Goal: Register for event/course

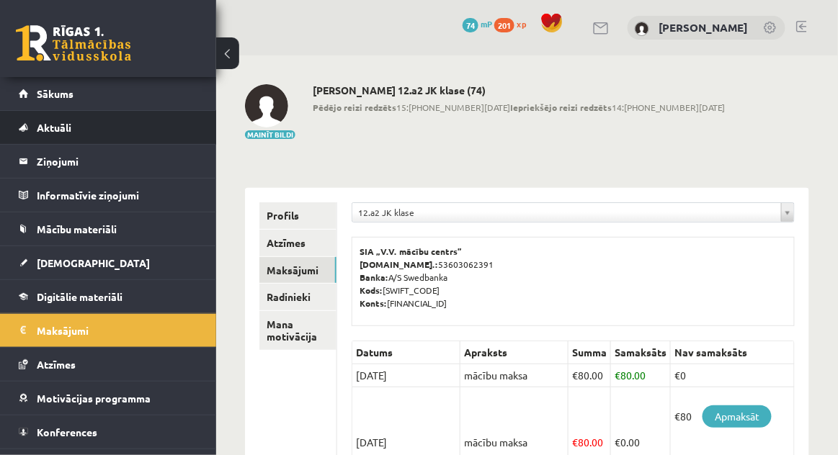
click at [76, 110] on li "Aktuāli Kā mācīties eSKOLĀ Kontakti Normatīvie akti Online konsultācijas Skolot…" at bounding box center [108, 127] width 216 height 35
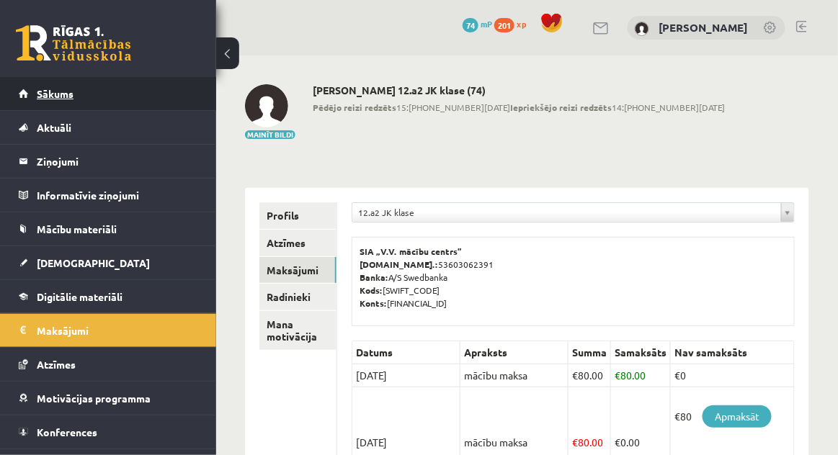
click at [66, 85] on link "Sākums" at bounding box center [108, 93] width 179 height 33
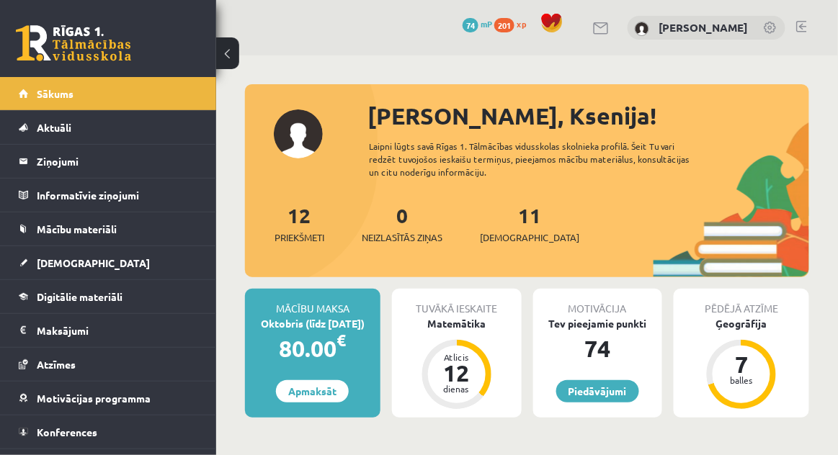
click at [816, 27] on div "0 Dāvanas 74 mP 201 xp Ksenija Tereško" at bounding box center [527, 27] width 622 height 55
click at [804, 30] on link at bounding box center [801, 27] width 11 height 12
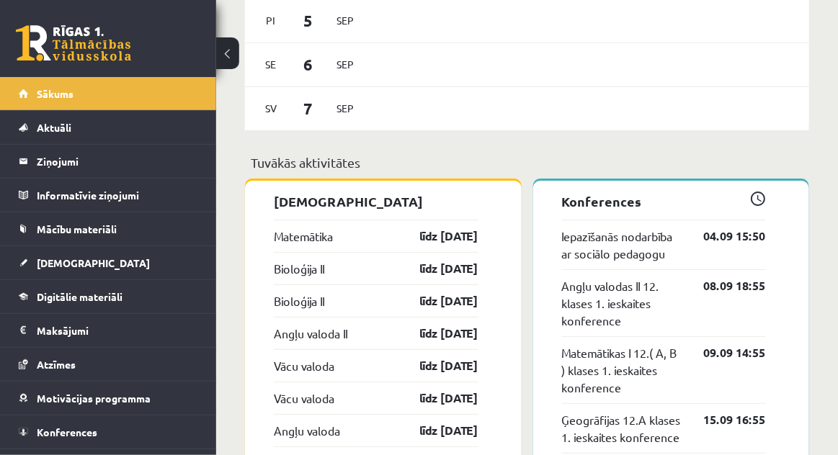
scroll to position [1161, 0]
click at [733, 242] on link "04.09 15:50" at bounding box center [724, 236] width 84 height 17
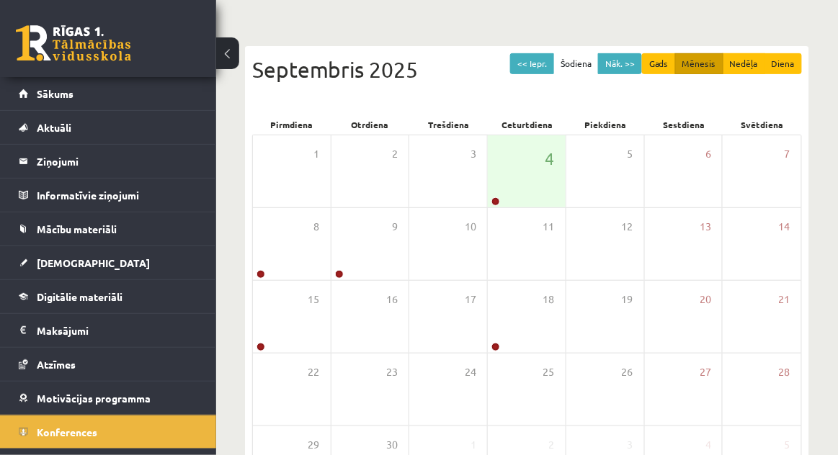
scroll to position [95, 0]
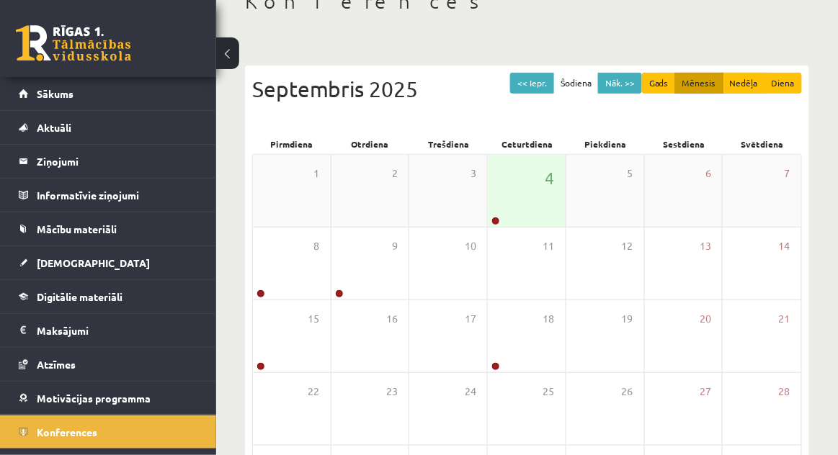
click at [536, 194] on div "4" at bounding box center [527, 191] width 78 height 72
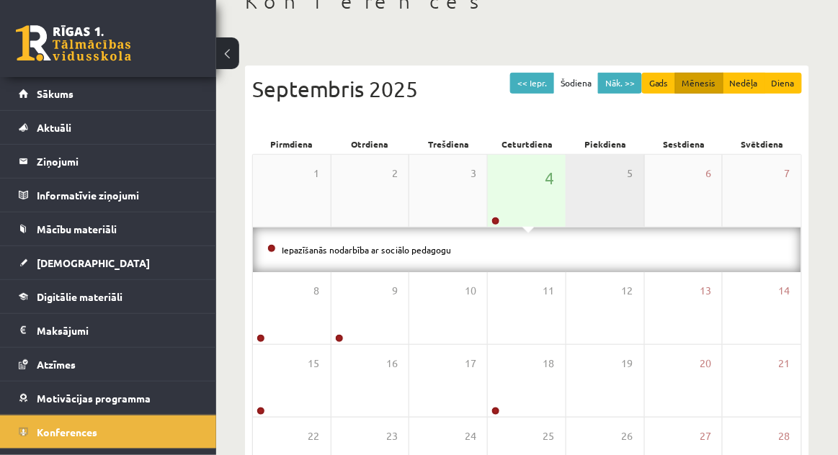
click at [567, 176] on div "5" at bounding box center [605, 191] width 78 height 72
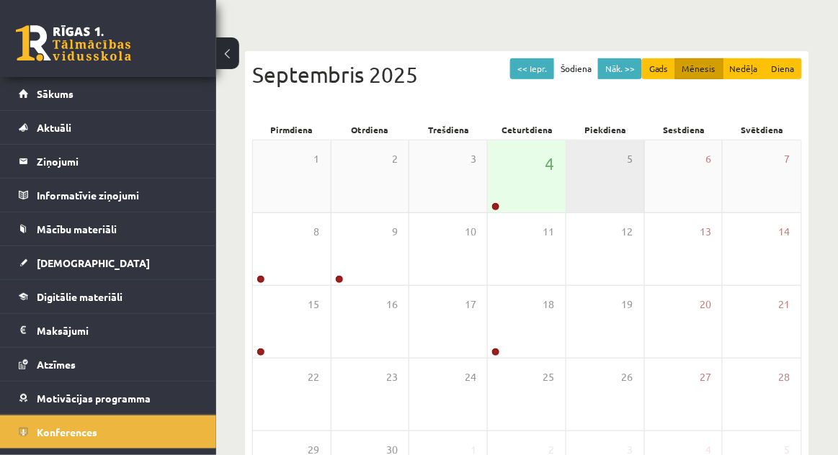
scroll to position [107, 0]
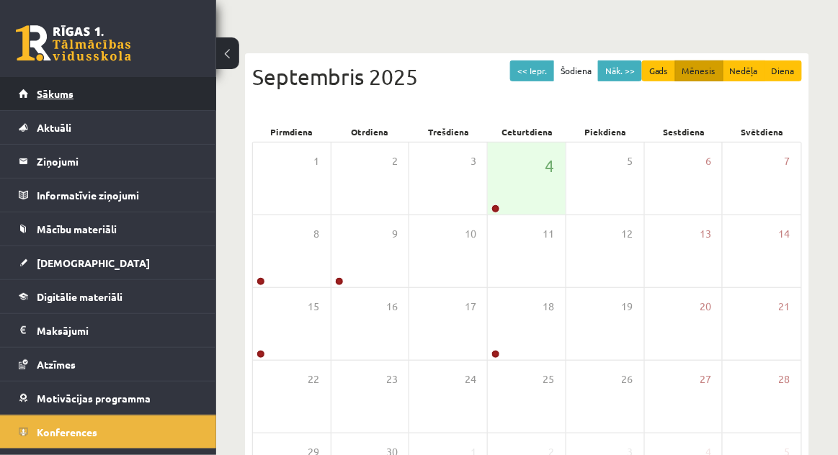
click at [26, 108] on link "Sākums" at bounding box center [108, 93] width 179 height 33
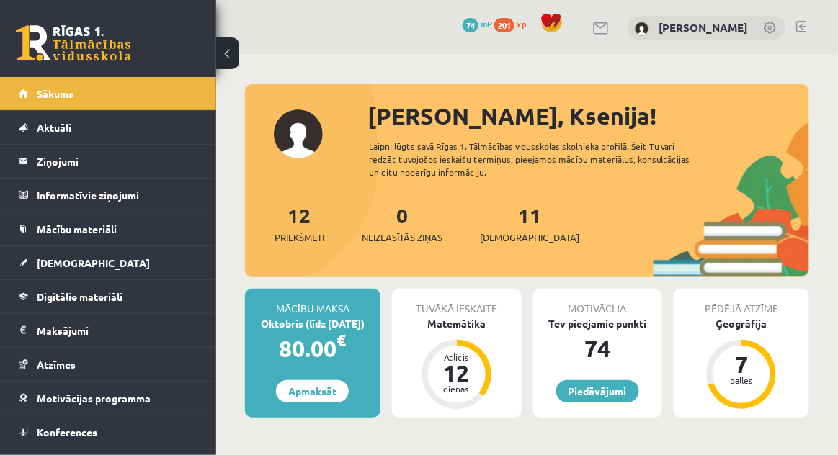
click at [803, 25] on link at bounding box center [801, 27] width 11 height 12
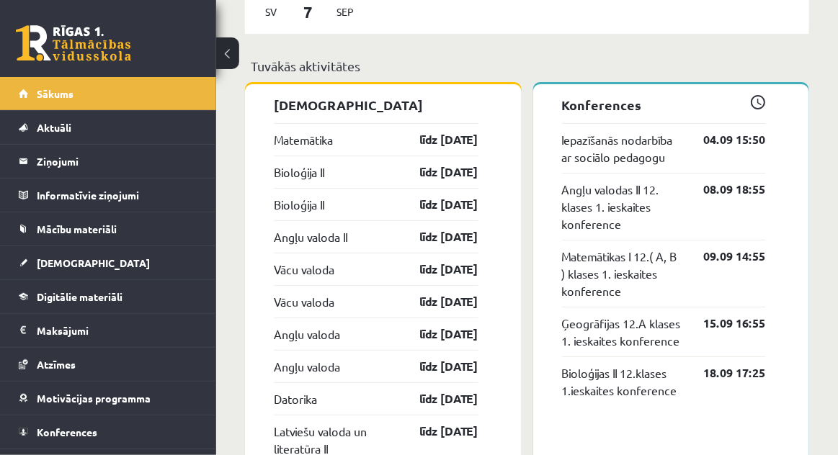
scroll to position [1258, 0]
click at [749, 139] on link "04.09 15:50" at bounding box center [724, 140] width 84 height 17
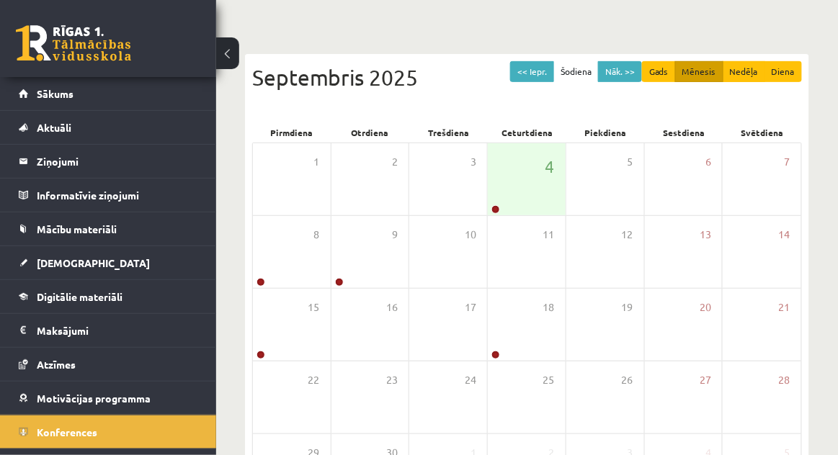
scroll to position [104, 0]
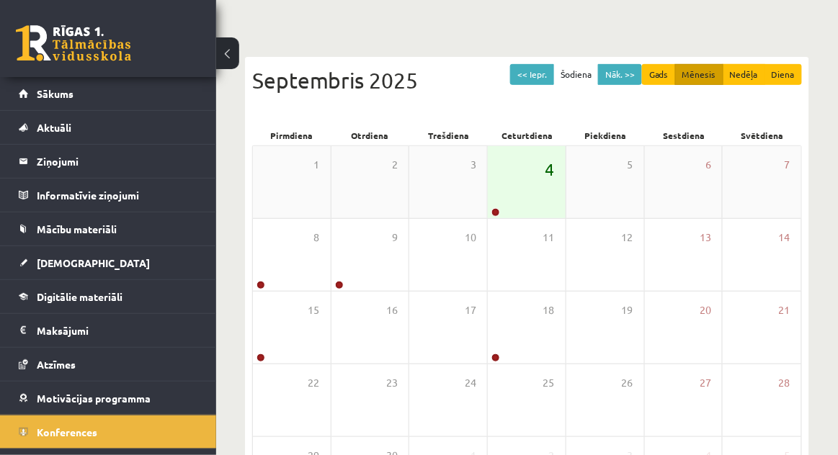
click at [549, 160] on span "4" at bounding box center [549, 169] width 9 height 24
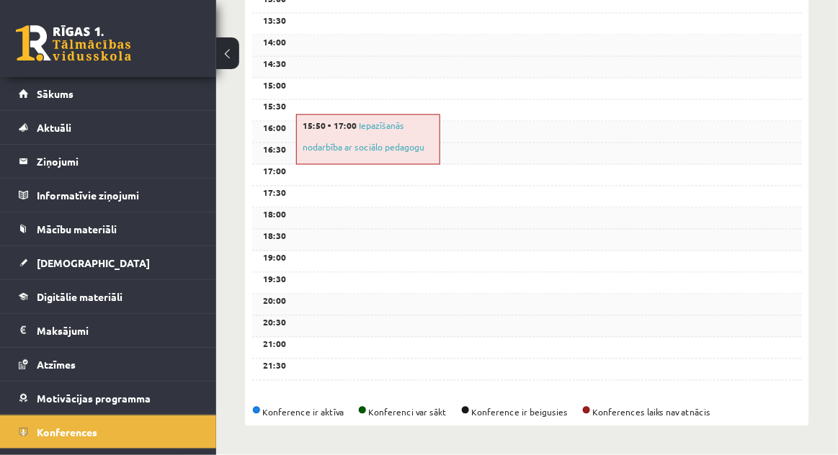
scroll to position [592, 0]
click at [321, 143] on link "Iepazīšanās nodarbība ar sociālo pedagogu" at bounding box center [364, 136] width 122 height 33
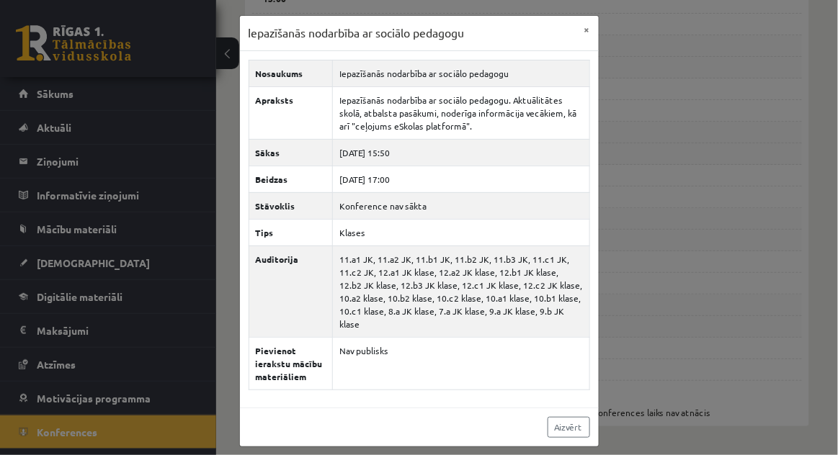
click at [219, 148] on div "Iepazīšanās nodarbība ar sociālo pedagogu × Nosaukums Iepazīšanās nodarbība ar …" at bounding box center [419, 227] width 838 height 455
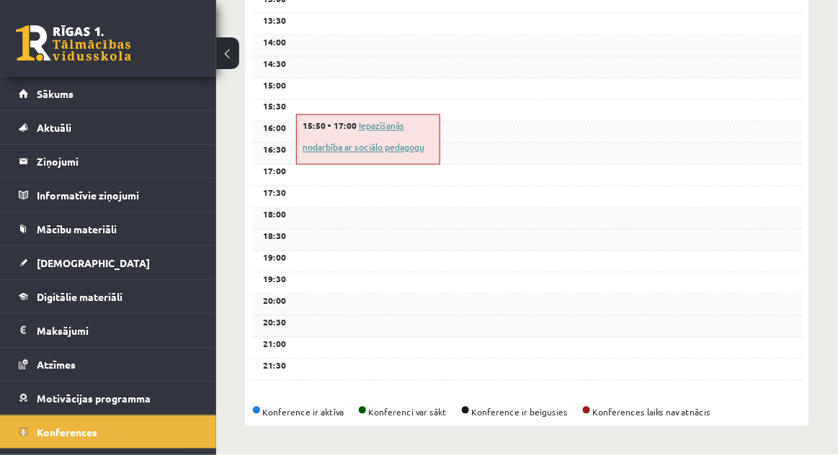
click at [370, 127] on link "Iepazīšanās nodarbība ar sociālo pedagogu" at bounding box center [364, 136] width 122 height 33
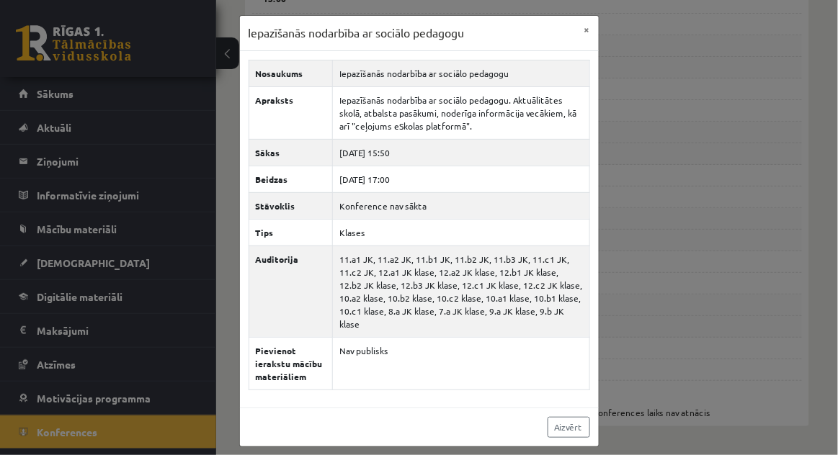
click at [231, 61] on div "Iepazīšanās nodarbība ar sociālo pedagogu × Nosaukums Iepazīšanās nodarbība ar …" at bounding box center [419, 227] width 838 height 455
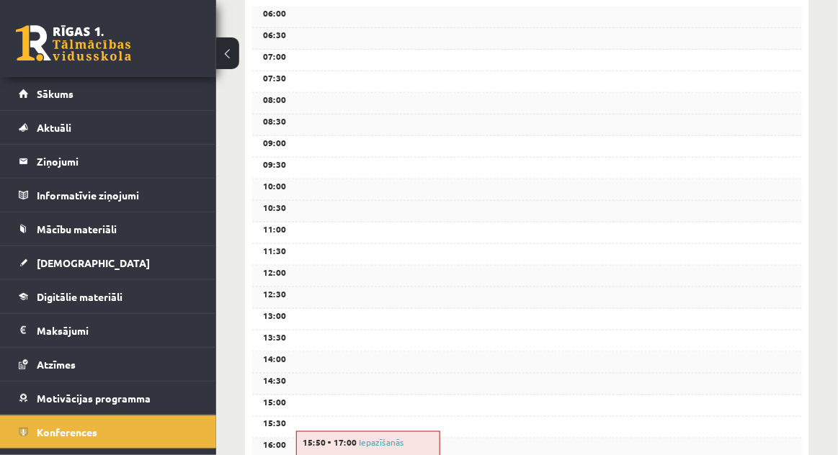
scroll to position [0, 0]
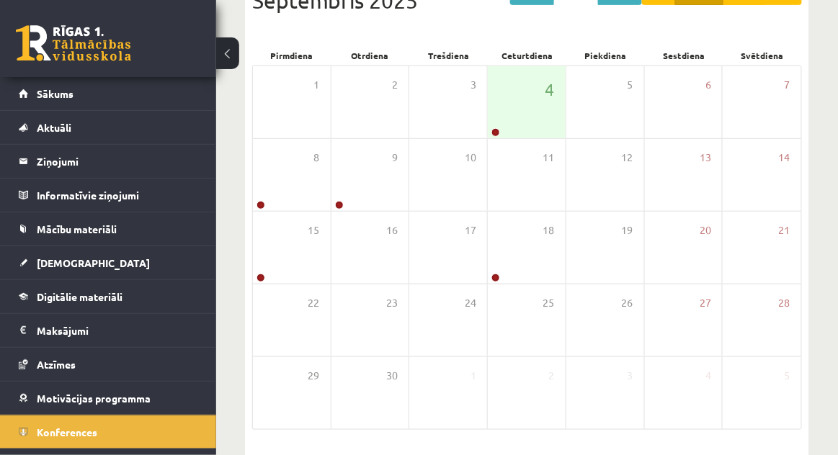
scroll to position [231, 0]
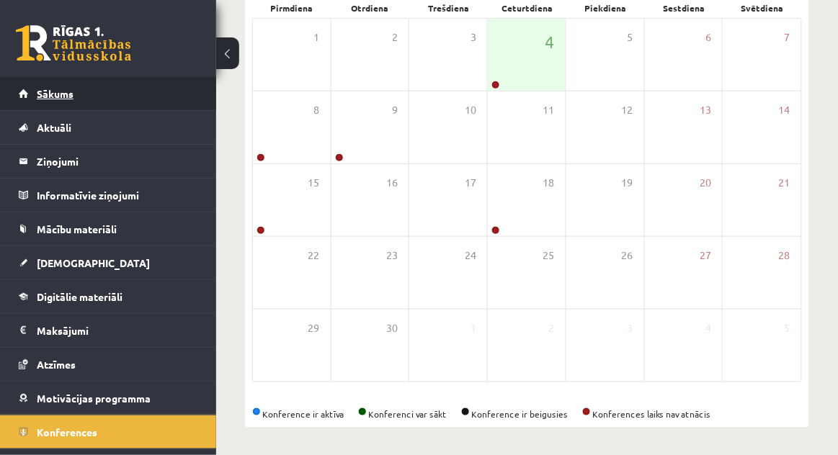
click at [73, 89] on link "Sākums" at bounding box center [108, 93] width 179 height 33
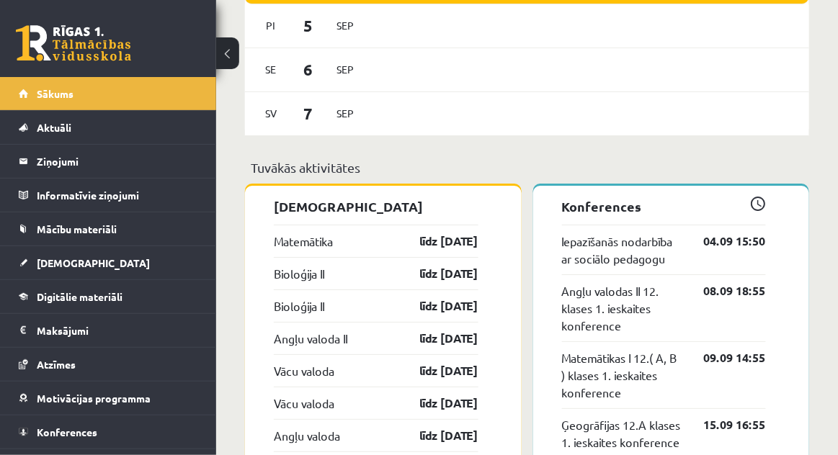
scroll to position [1158, 0]
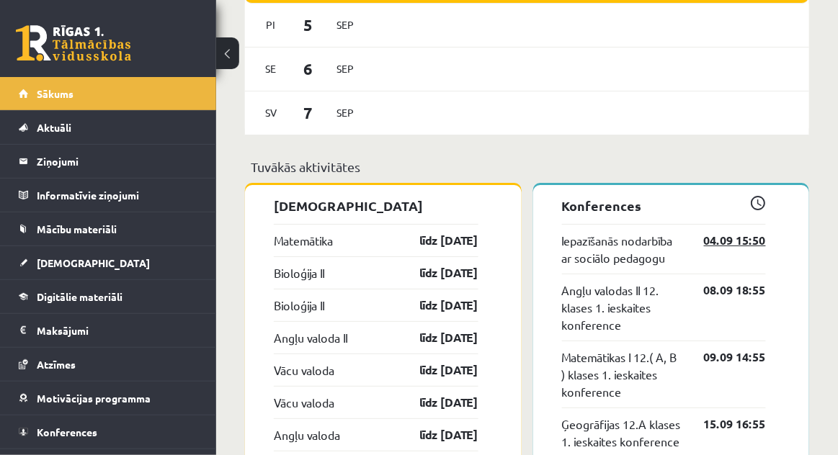
click at [743, 238] on link "04.09 15:50" at bounding box center [724, 240] width 84 height 17
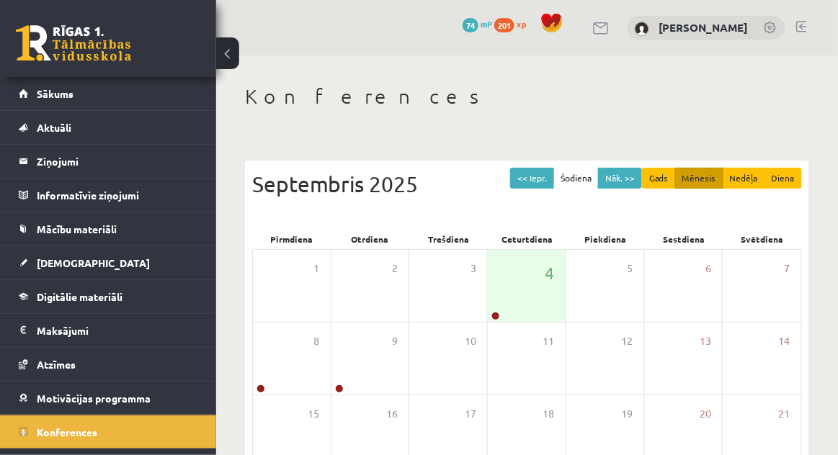
click at [816, 27] on div "0 Dāvanas 74 mP 201 xp Ksenija Tereško" at bounding box center [527, 27] width 622 height 55
click at [802, 21] on link at bounding box center [801, 27] width 11 height 12
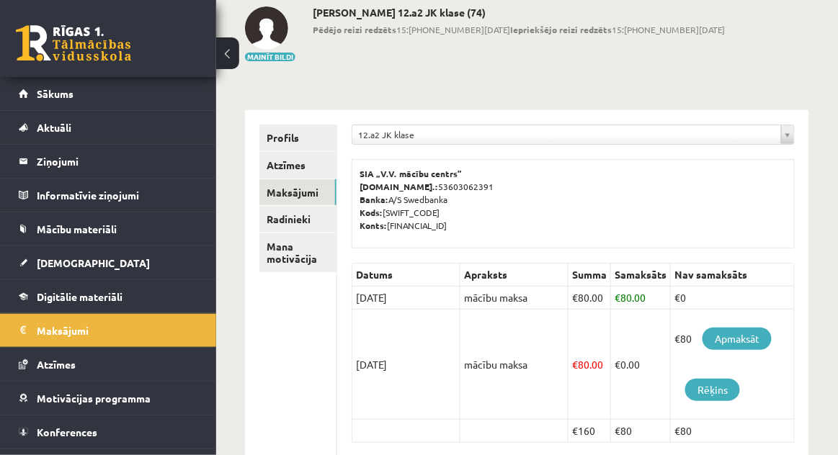
scroll to position [79, 0]
click at [55, 79] on link "Sākums" at bounding box center [108, 93] width 179 height 33
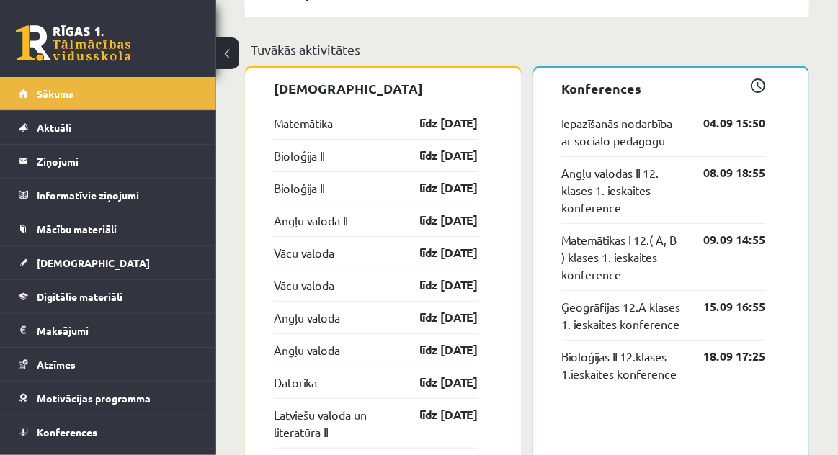
scroll to position [1268, 0]
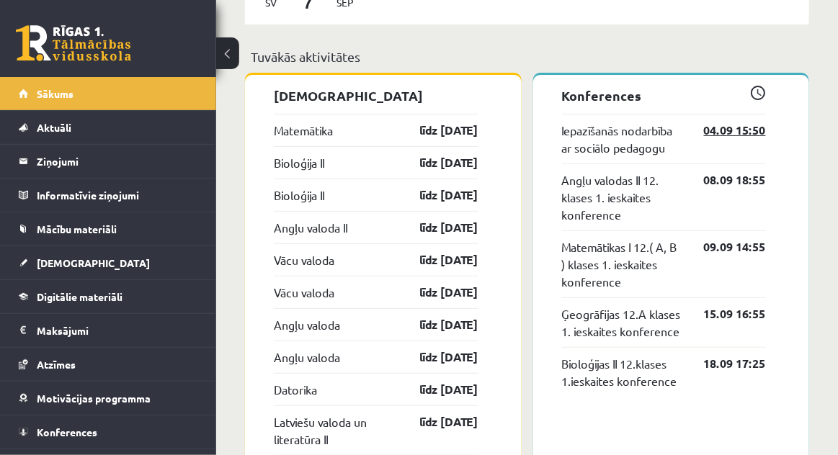
click at [755, 126] on link "04.09 15:50" at bounding box center [724, 130] width 84 height 17
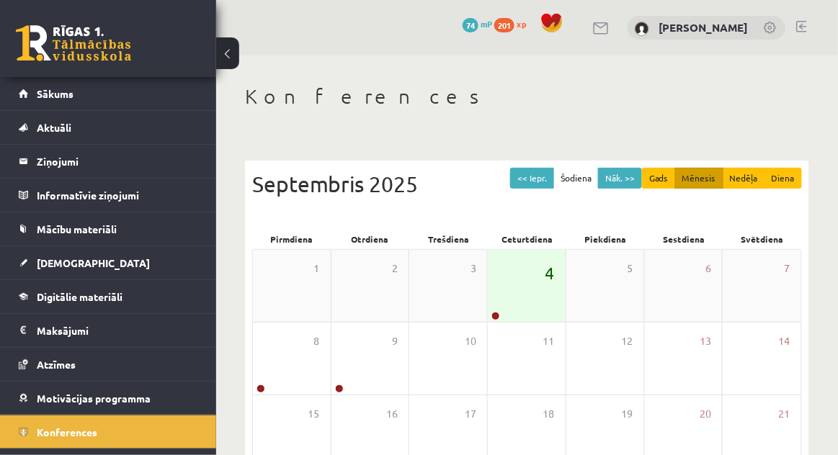
click at [549, 275] on span "4" at bounding box center [549, 273] width 9 height 24
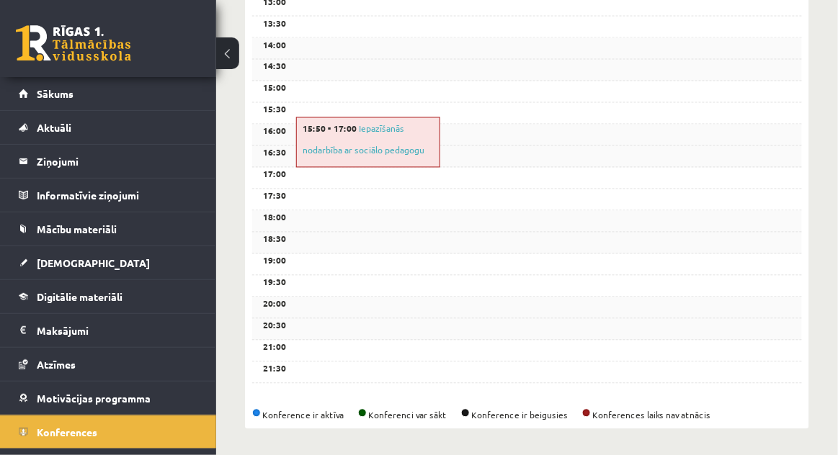
scroll to position [587, 0]
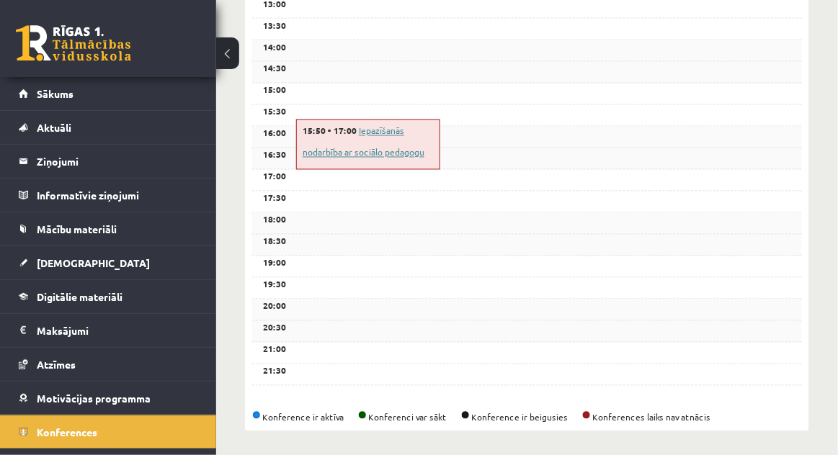
click at [305, 151] on link "Iepazīšanās nodarbība ar sociālo pedagogu" at bounding box center [364, 141] width 122 height 33
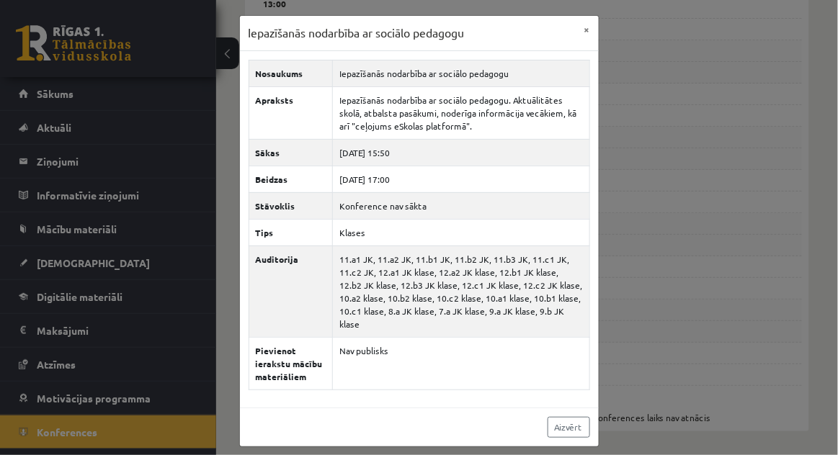
click at [691, 211] on div "Iepazīšanās nodarbība ar sociālo pedagogu × Nosaukums Iepazīšanās nodarbība ar …" at bounding box center [419, 227] width 838 height 455
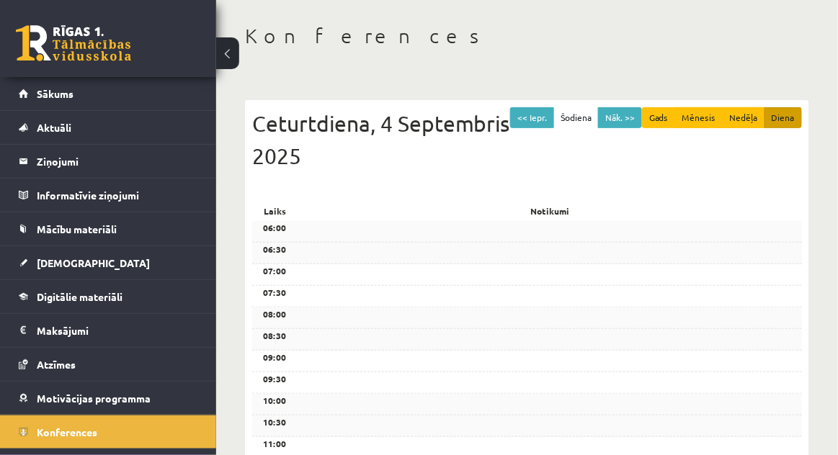
scroll to position [0, 0]
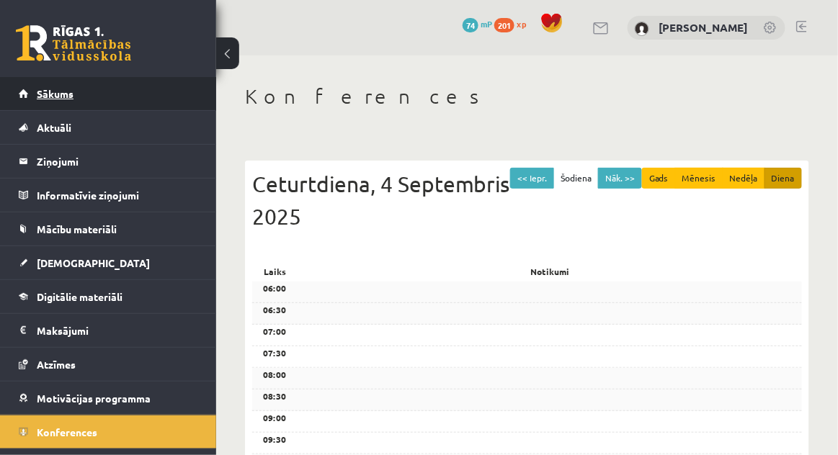
click at [63, 97] on span "Sākums" at bounding box center [55, 93] width 37 height 13
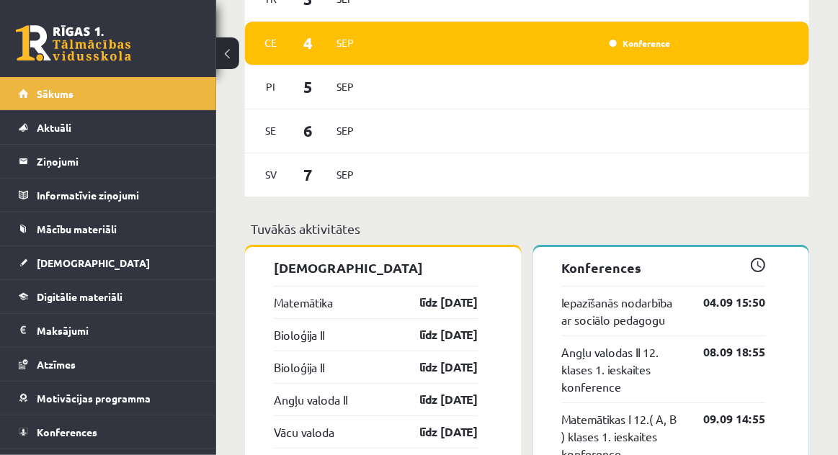
scroll to position [1099, 0]
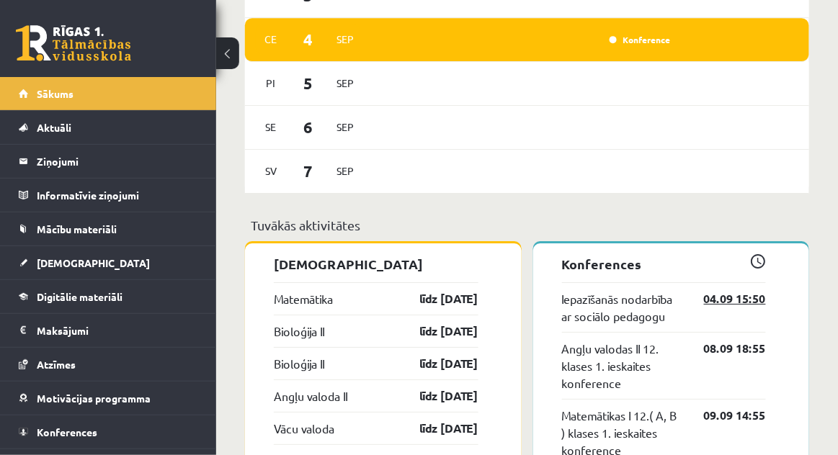
click at [729, 294] on link "04.09 15:50" at bounding box center [724, 298] width 84 height 17
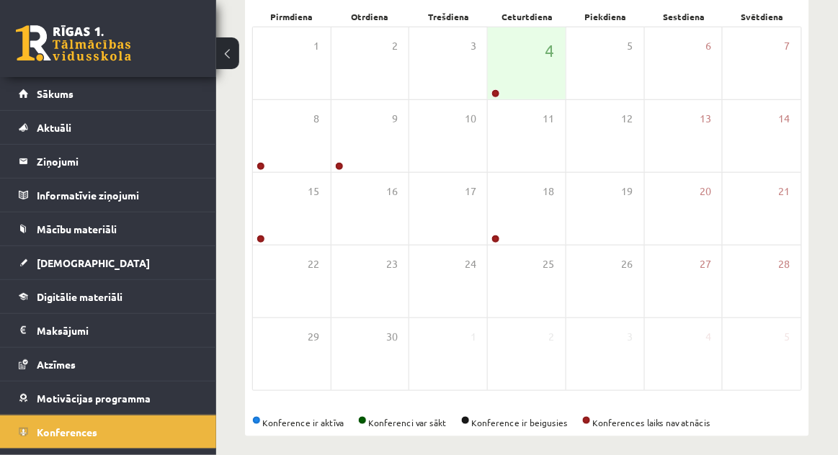
scroll to position [222, 0]
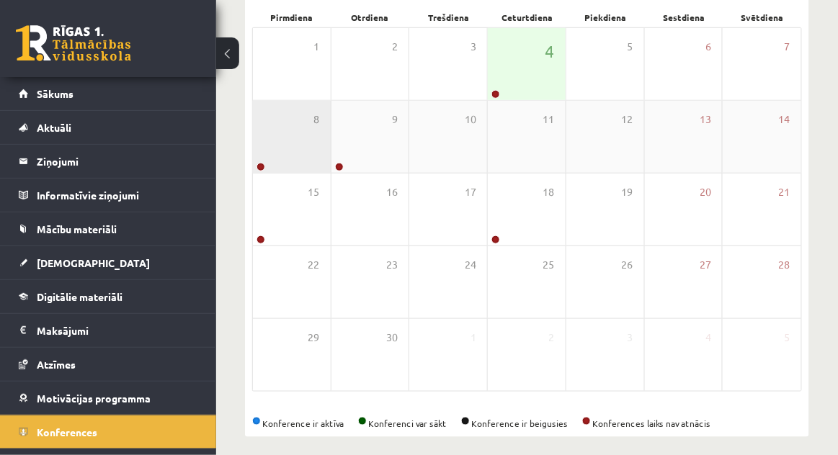
click at [271, 153] on div "8" at bounding box center [292, 137] width 78 height 72
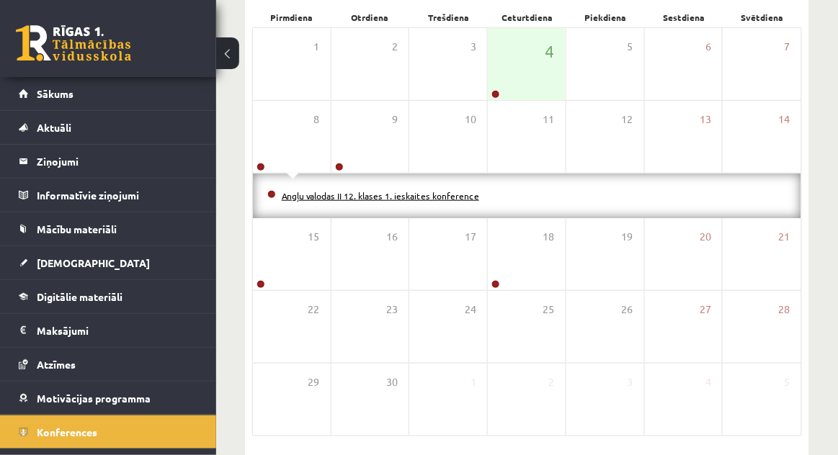
click at [282, 195] on link "Angļu valodas II 12. klases 1. ieskaites konference" at bounding box center [380, 196] width 197 height 12
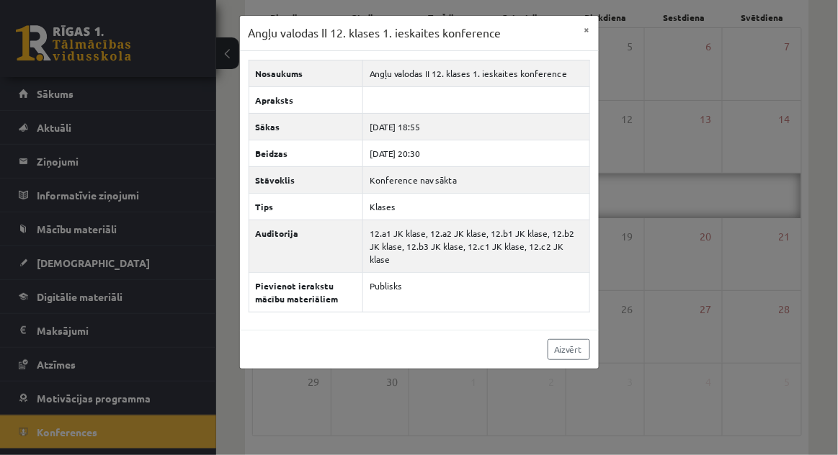
click at [710, 235] on div "Angļu valodas II 12. klases 1. ieskaites konference × Nosaukums Angļu valodas I…" at bounding box center [419, 227] width 838 height 455
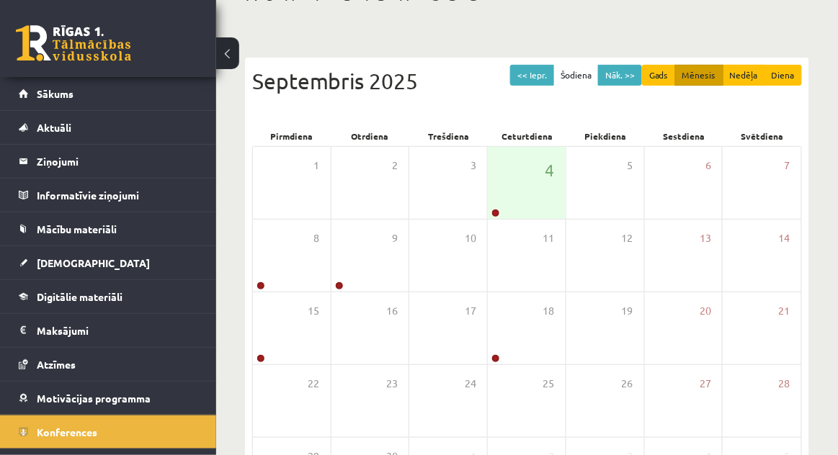
scroll to position [102, 0]
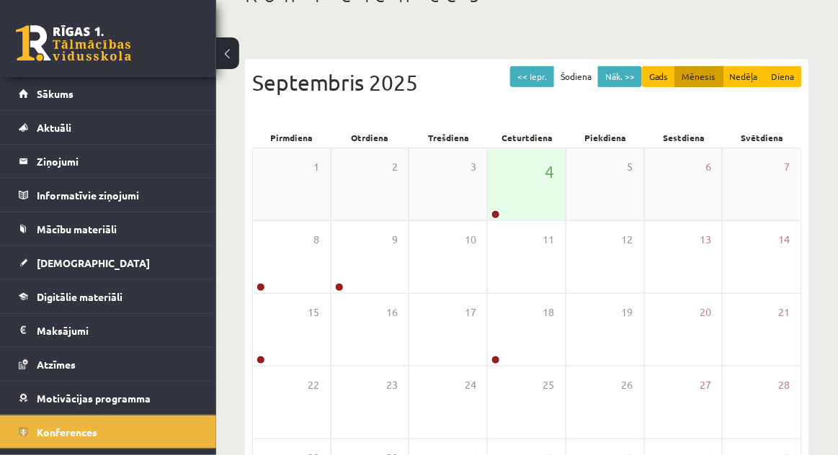
click at [556, 206] on div "4" at bounding box center [527, 184] width 78 height 72
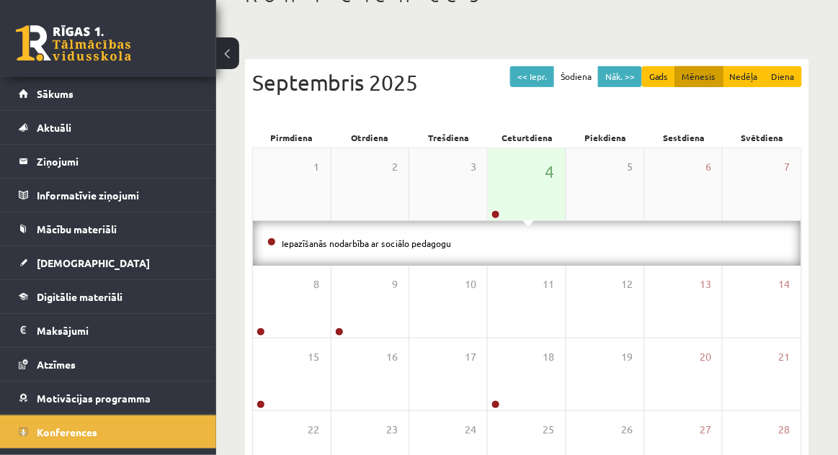
click at [553, 208] on div "4" at bounding box center [527, 184] width 78 height 72
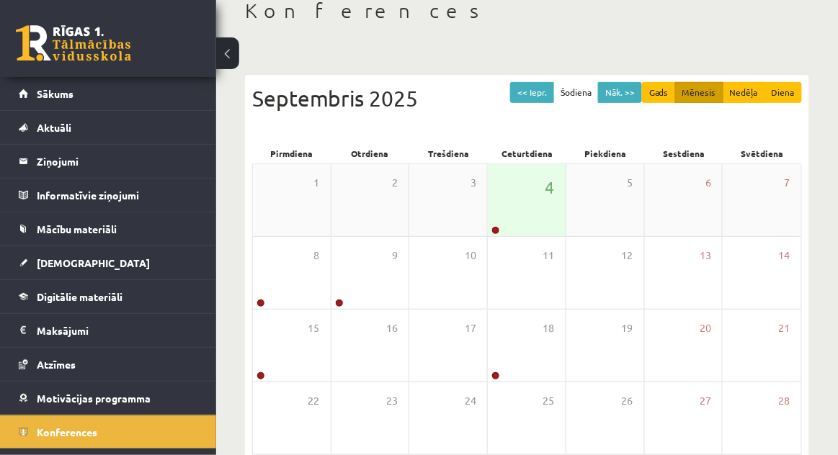
scroll to position [0, 0]
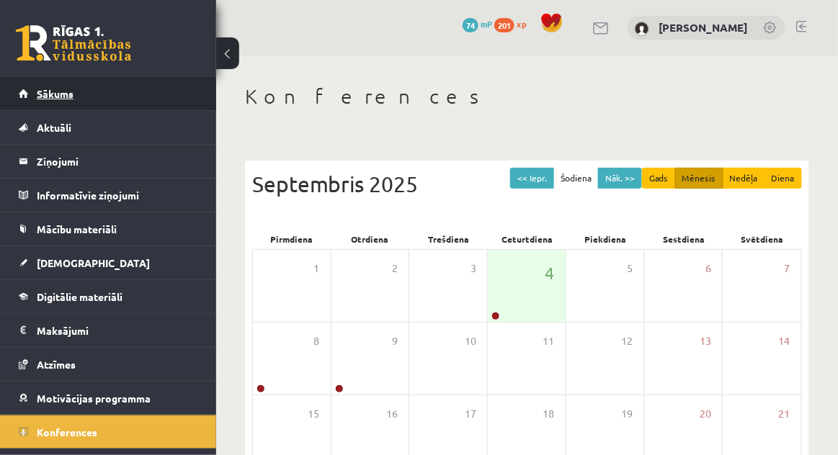
click at [63, 96] on span "Sākums" at bounding box center [55, 93] width 37 height 13
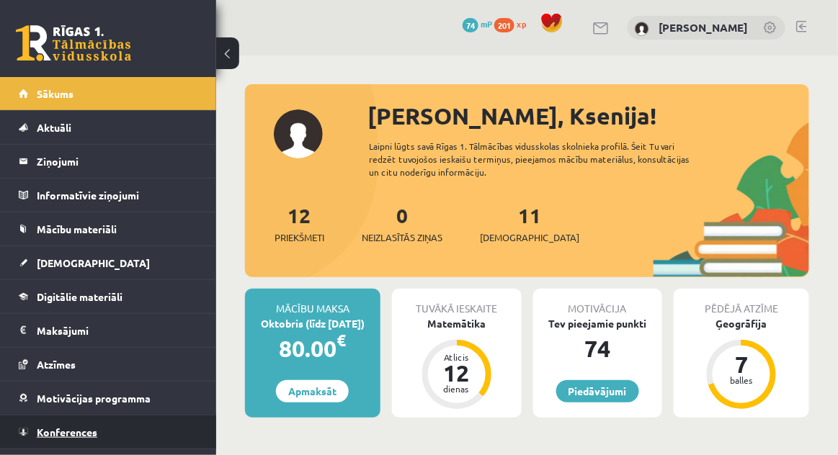
click at [81, 420] on link "Konferences" at bounding box center [108, 432] width 179 height 33
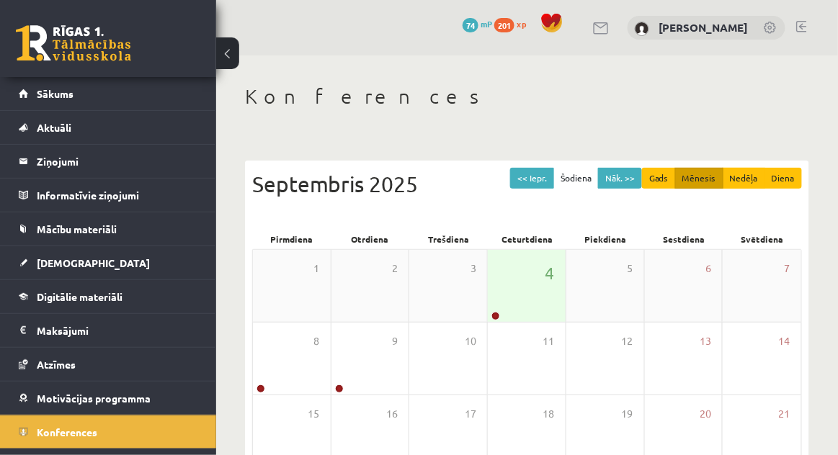
click at [517, 286] on div "4" at bounding box center [527, 286] width 78 height 72
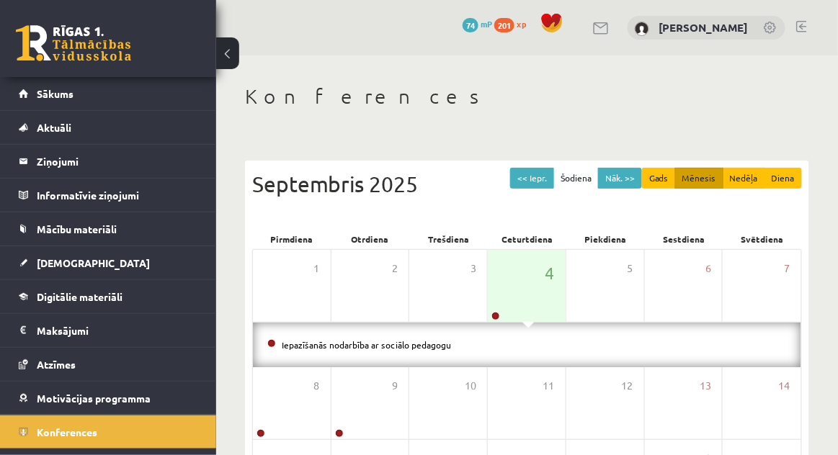
click at [501, 345] on li "Iepazīšanās nodarbība ar sociālo pedagogu" at bounding box center [526, 345] width 519 height 16
click at [533, 282] on div "4" at bounding box center [527, 286] width 78 height 72
click at [531, 284] on div "4" at bounding box center [527, 286] width 78 height 72
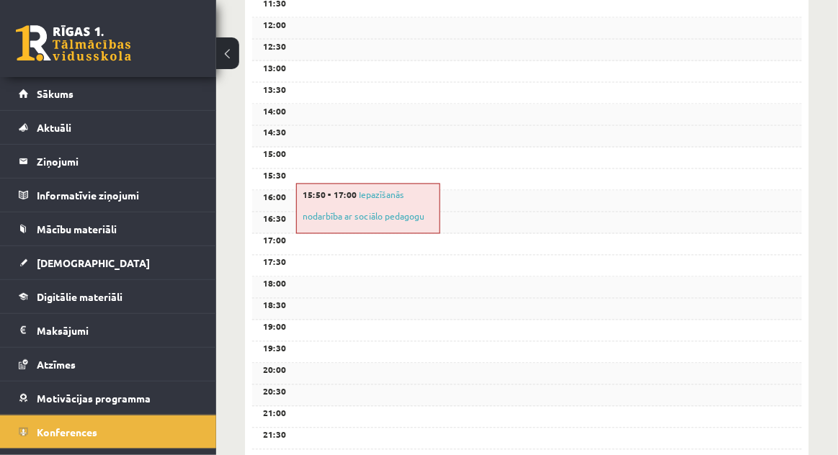
scroll to position [527, 0]
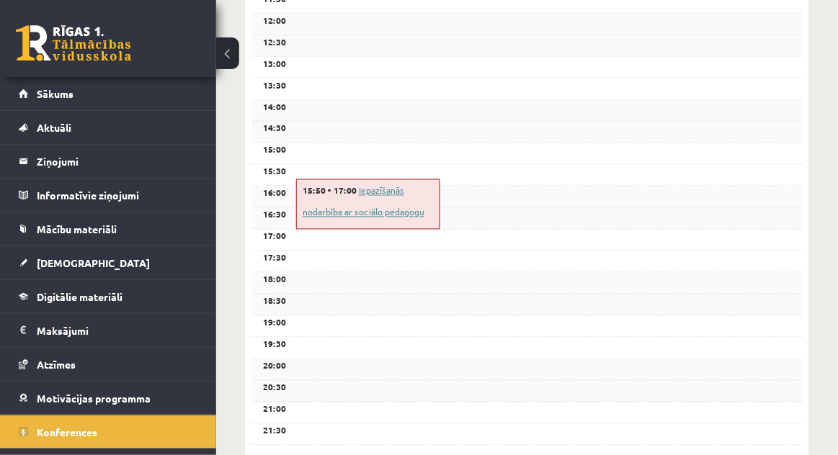
click at [393, 208] on link "Iepazīšanās nodarbība ar sociālo pedagogu" at bounding box center [364, 201] width 122 height 33
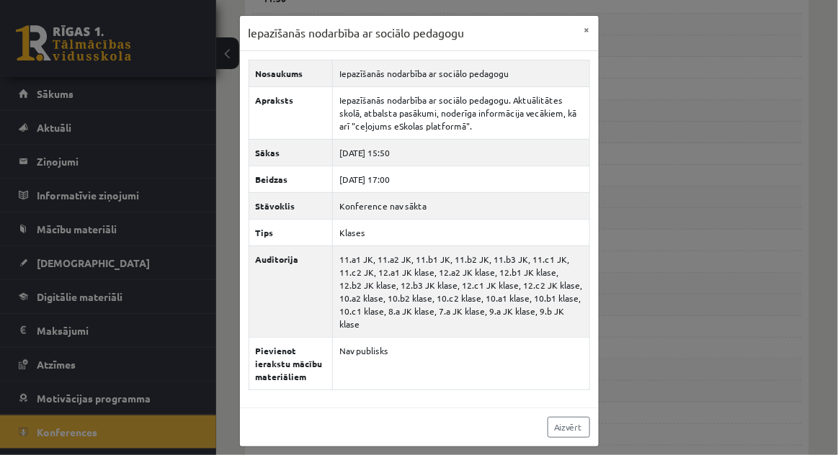
click at [667, 203] on div "Iepazīšanās nodarbība ar sociālo pedagogu × Nosaukums Iepazīšanās nodarbība ar …" at bounding box center [419, 227] width 838 height 455
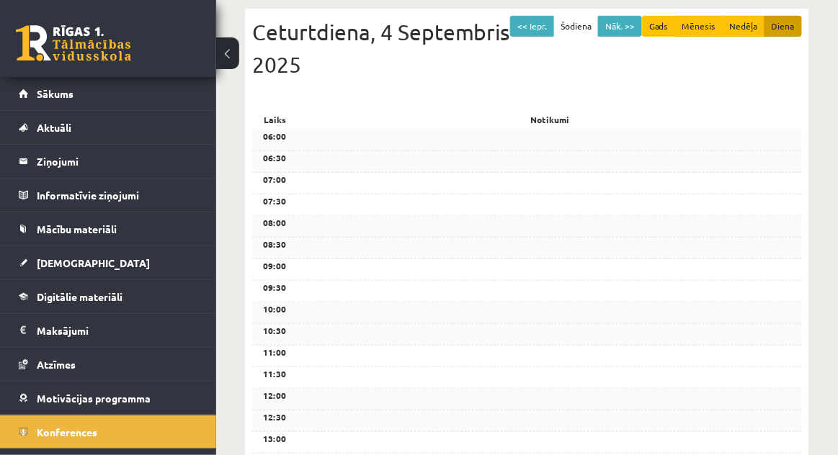
scroll to position [0, 0]
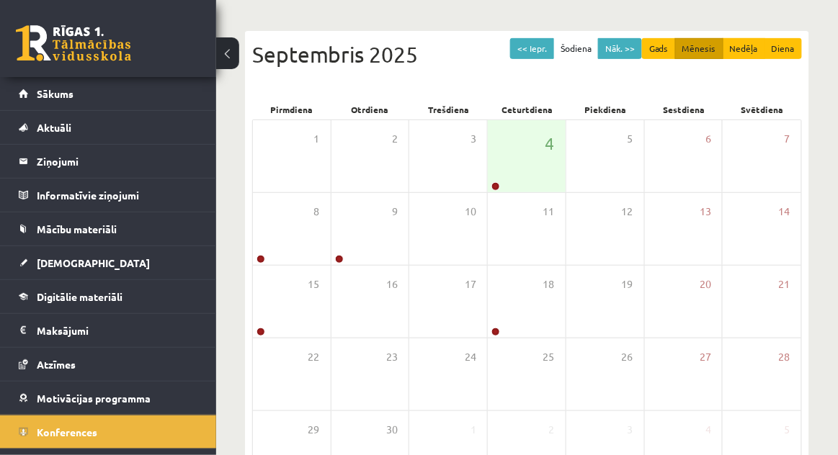
scroll to position [138, 0]
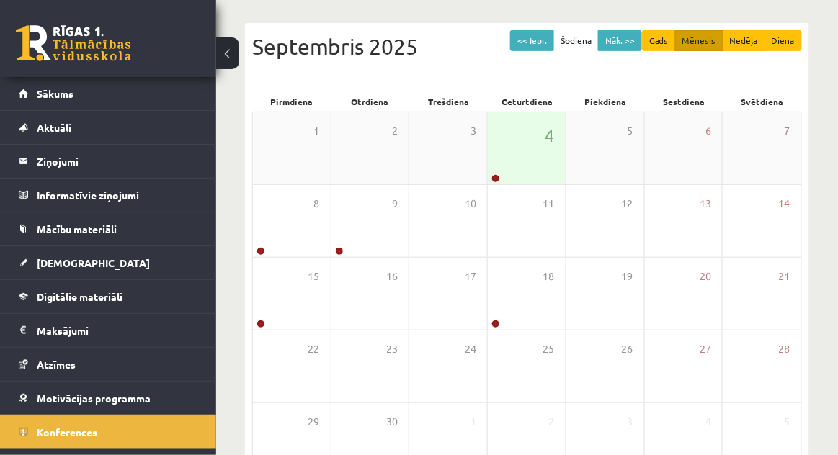
click at [530, 145] on div "4" at bounding box center [527, 148] width 78 height 72
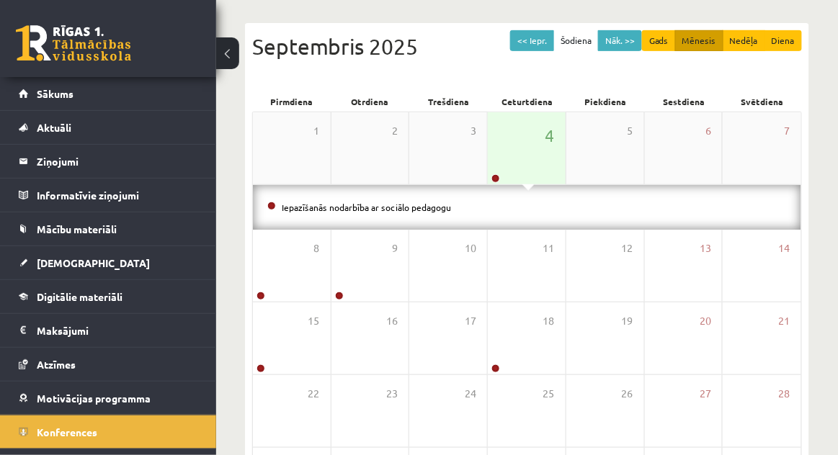
click at [540, 154] on div "4" at bounding box center [527, 148] width 78 height 72
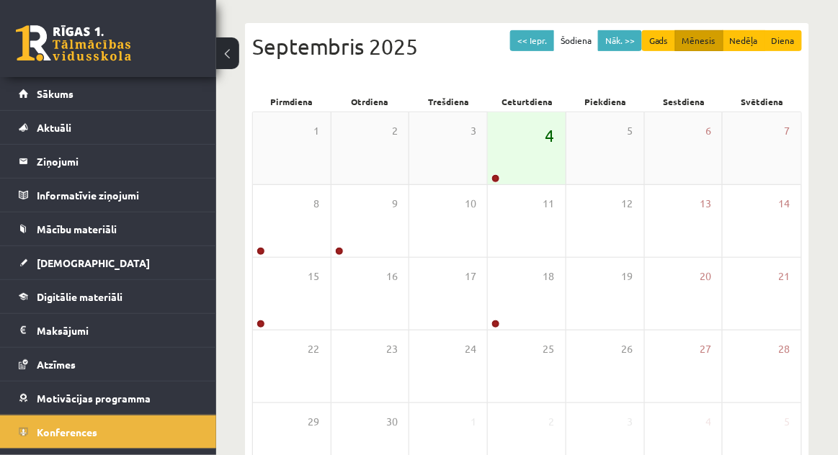
click at [546, 143] on span "4" at bounding box center [549, 135] width 9 height 24
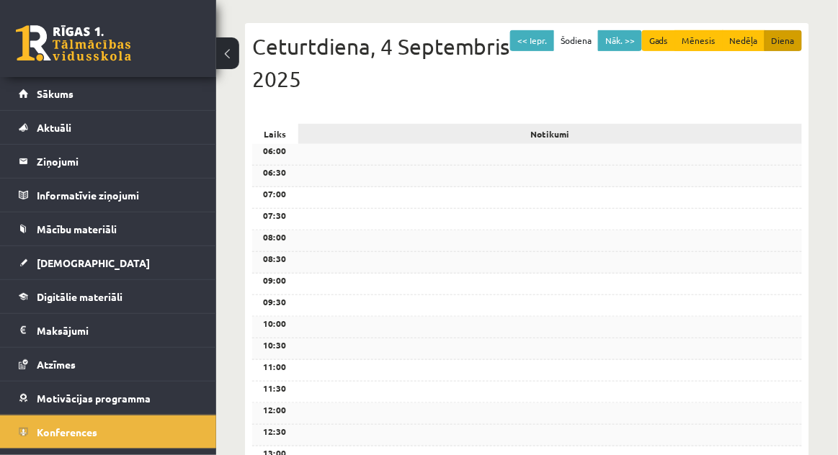
click at [537, 142] on div "Notikumi" at bounding box center [550, 134] width 504 height 20
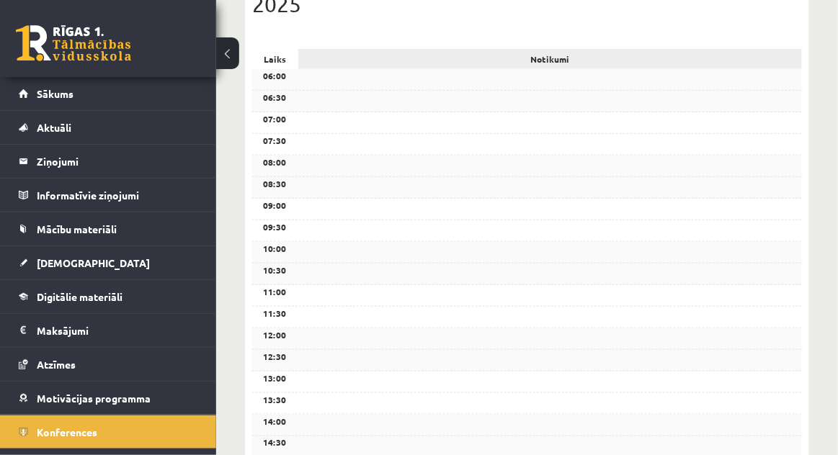
scroll to position [0, 0]
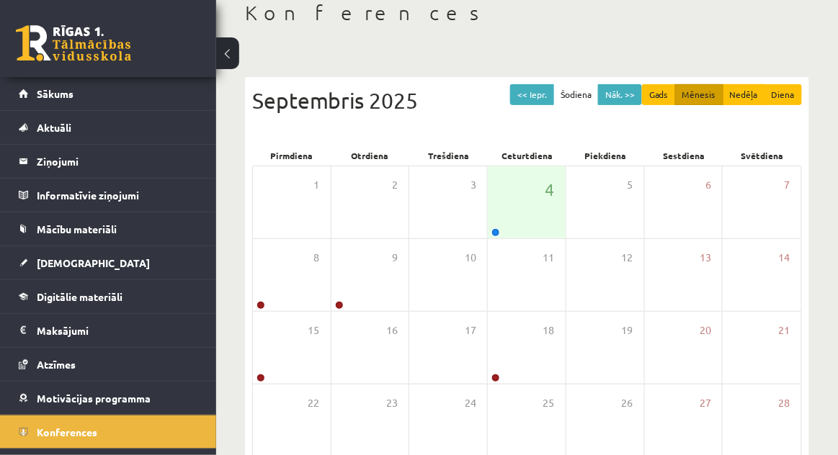
scroll to position [113, 0]
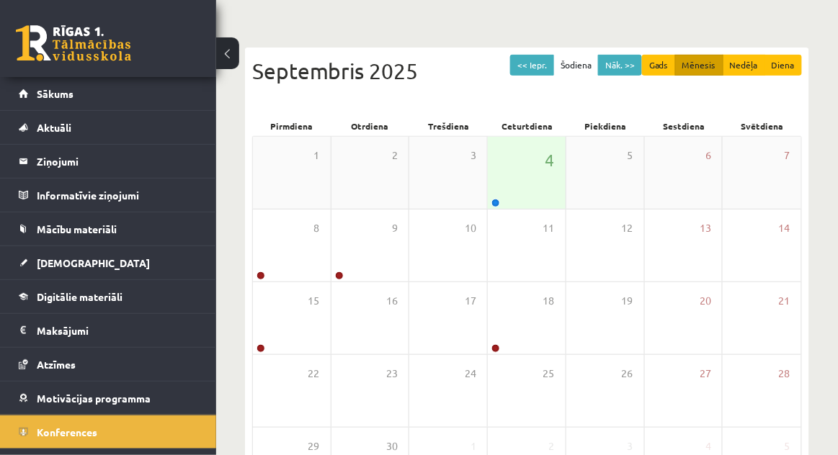
click at [526, 174] on div "4" at bounding box center [527, 173] width 78 height 72
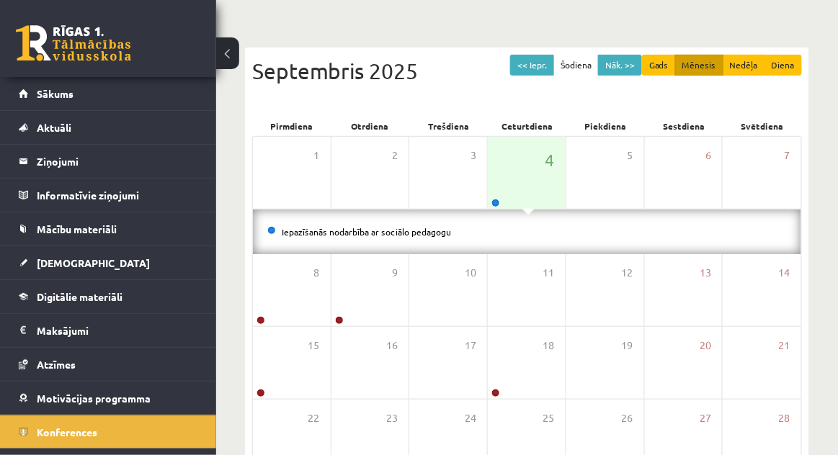
click at [501, 224] on li "Iepazīšanās nodarbība ar sociālo pedagogu" at bounding box center [526, 232] width 519 height 16
click at [527, 167] on div "4" at bounding box center [527, 173] width 78 height 72
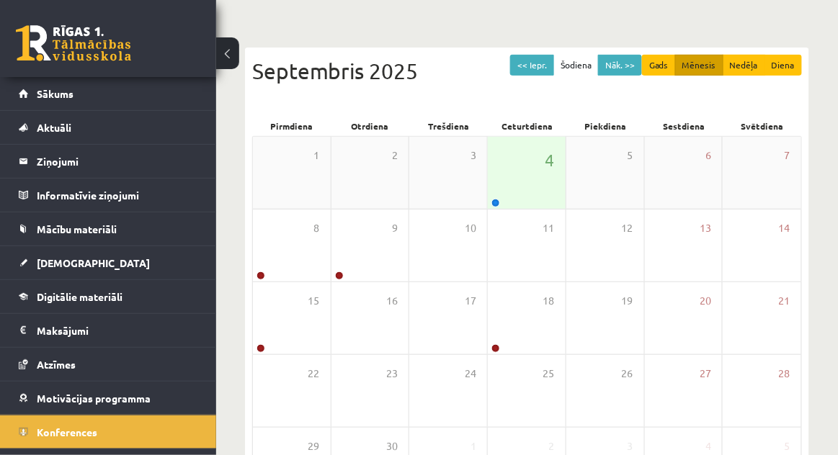
click at [532, 166] on div "4" at bounding box center [527, 173] width 78 height 72
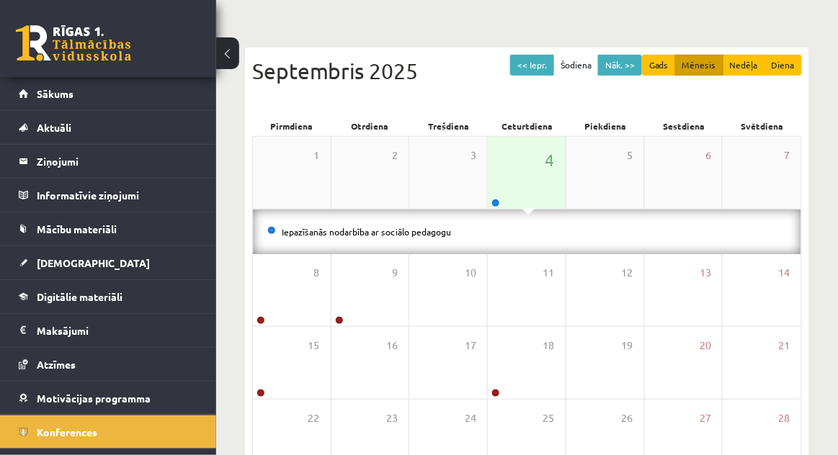
click at [534, 177] on div "4" at bounding box center [527, 173] width 78 height 72
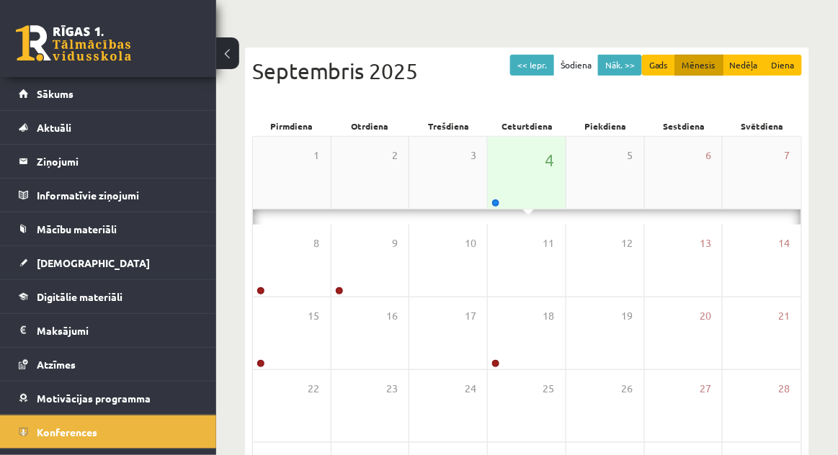
click at [530, 184] on div "4" at bounding box center [527, 173] width 78 height 72
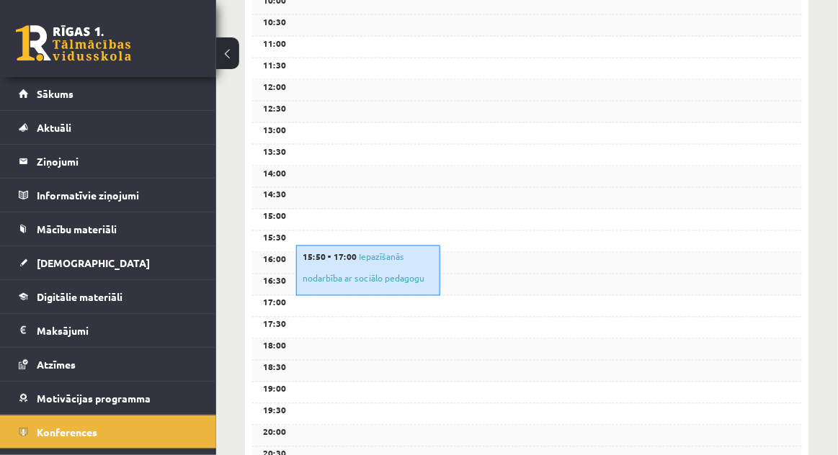
scroll to position [463, 0]
click at [397, 280] on link "Iepazīšanās nodarbība ar sociālo pedagogu" at bounding box center [364, 266] width 122 height 33
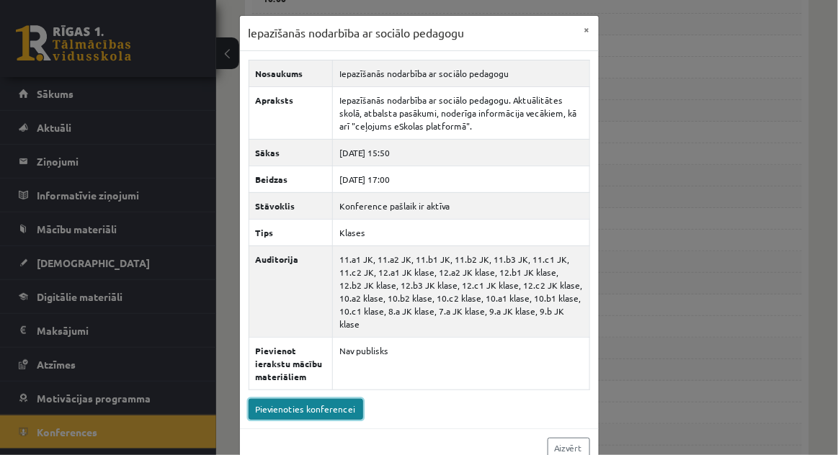
click at [339, 399] on link "Pievienoties konferencei" at bounding box center [306, 409] width 115 height 21
